Goal: Task Accomplishment & Management: Use online tool/utility

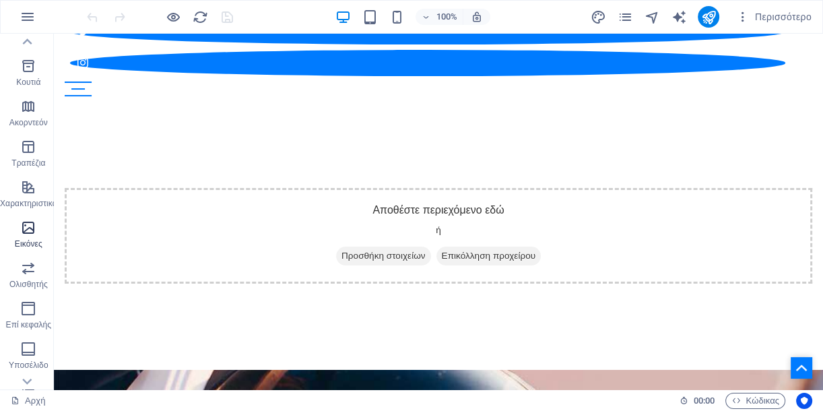
scroll to position [250, 0]
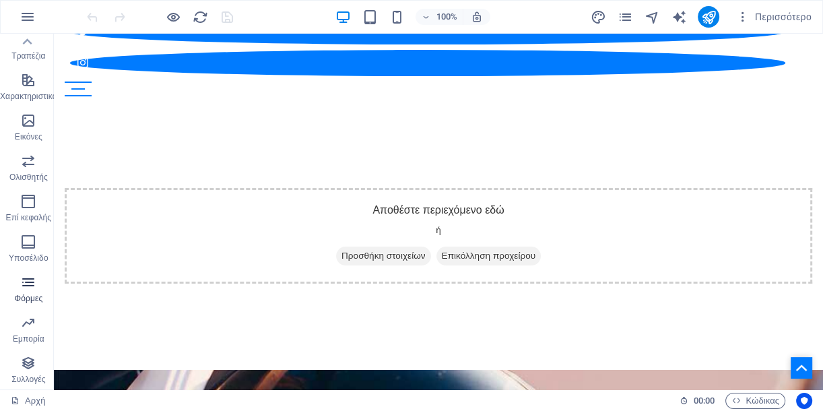
click at [36, 288] on icon "button" at bounding box center [28, 282] width 16 height 16
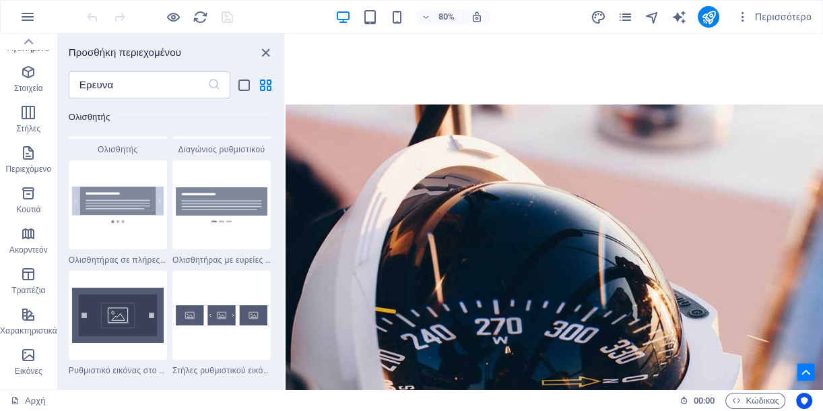
scroll to position [0, 0]
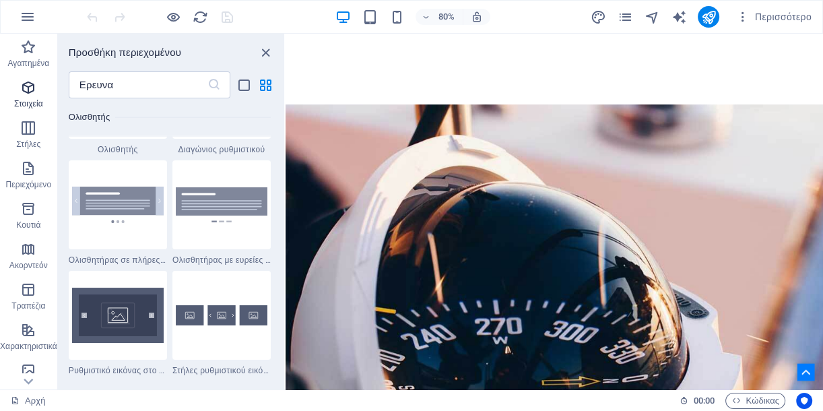
click at [34, 102] on font "Στοιχεία" at bounding box center [28, 103] width 29 height 9
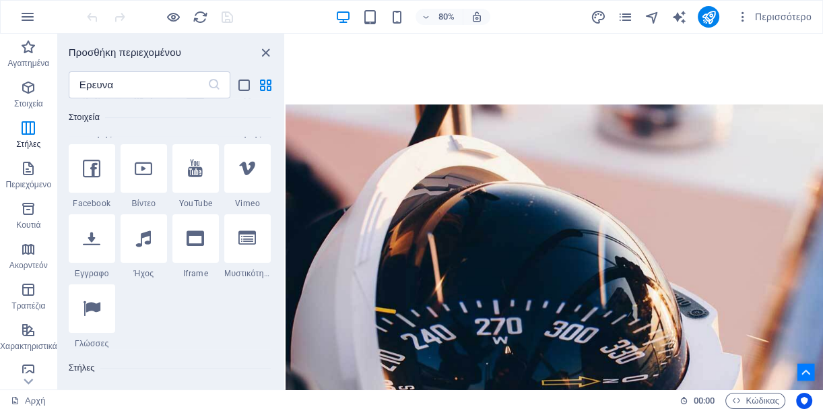
scroll to position [429, 0]
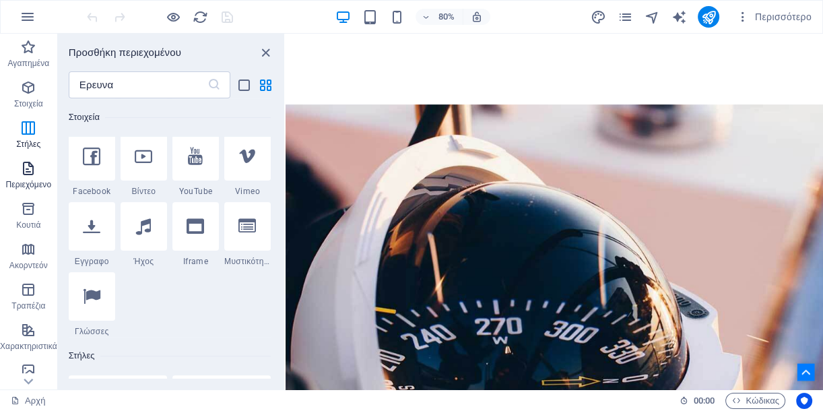
click at [27, 168] on icon "button" at bounding box center [28, 168] width 16 height 16
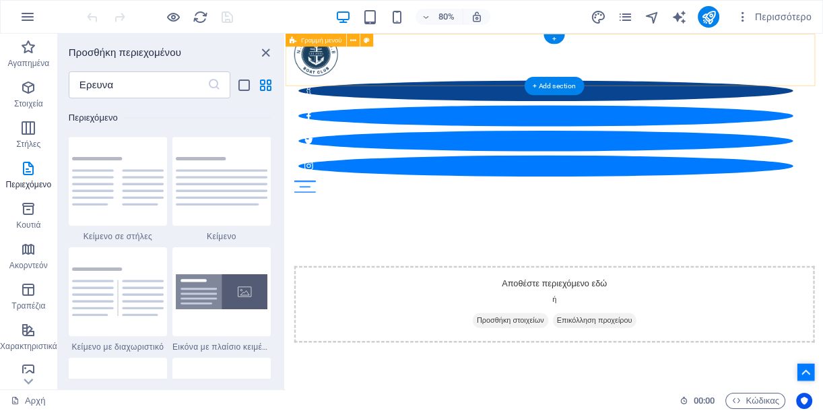
scroll to position [0, 0]
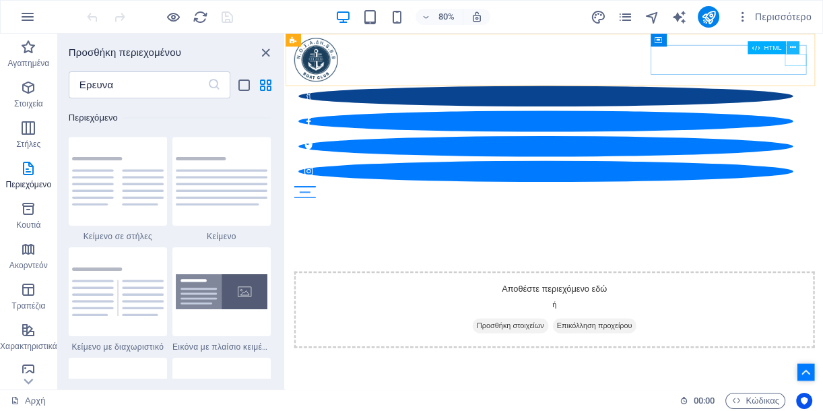
click at [792, 46] on icon at bounding box center [793, 47] width 6 height 11
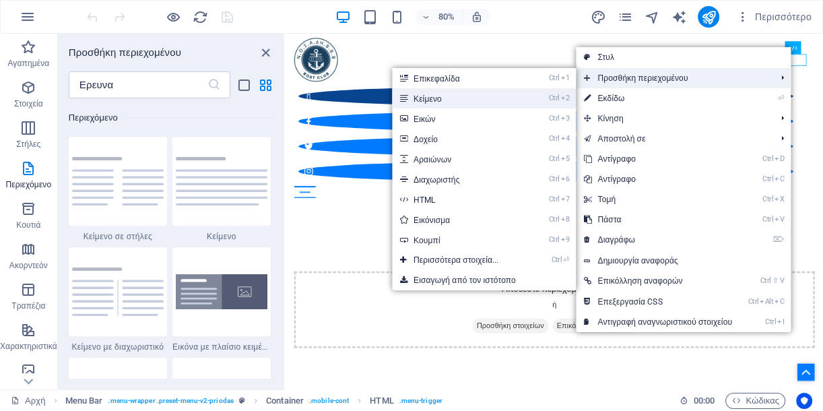
click at [416, 101] on font "Κείμενο" at bounding box center [428, 98] width 28 height 9
